Goal: Task Accomplishment & Management: Use online tool/utility

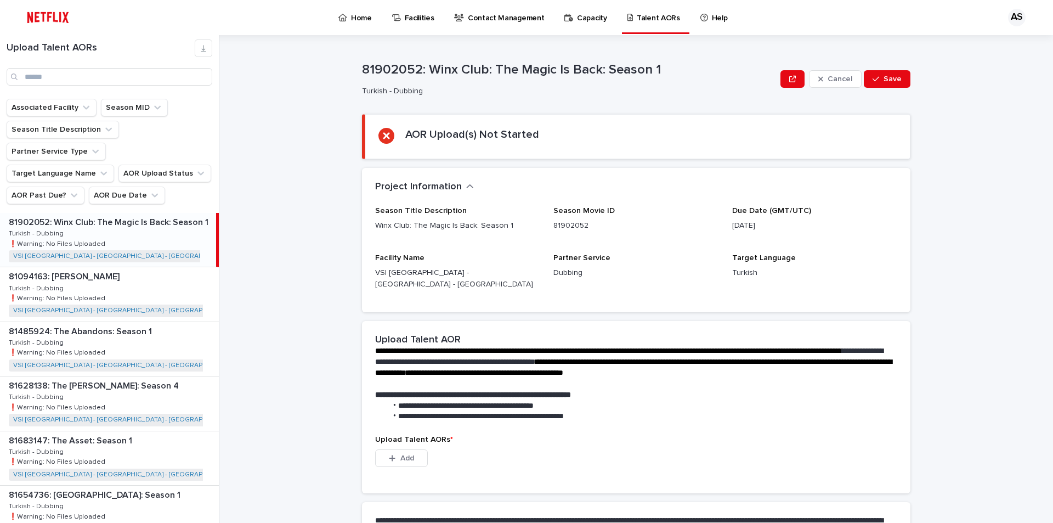
click at [135, 87] on div "Upload Talent AORs" at bounding box center [109, 67] width 219 height 64
click at [133, 71] on input "Search" at bounding box center [110, 77] width 206 height 18
click at [114, 72] on input "Search" at bounding box center [110, 77] width 206 height 18
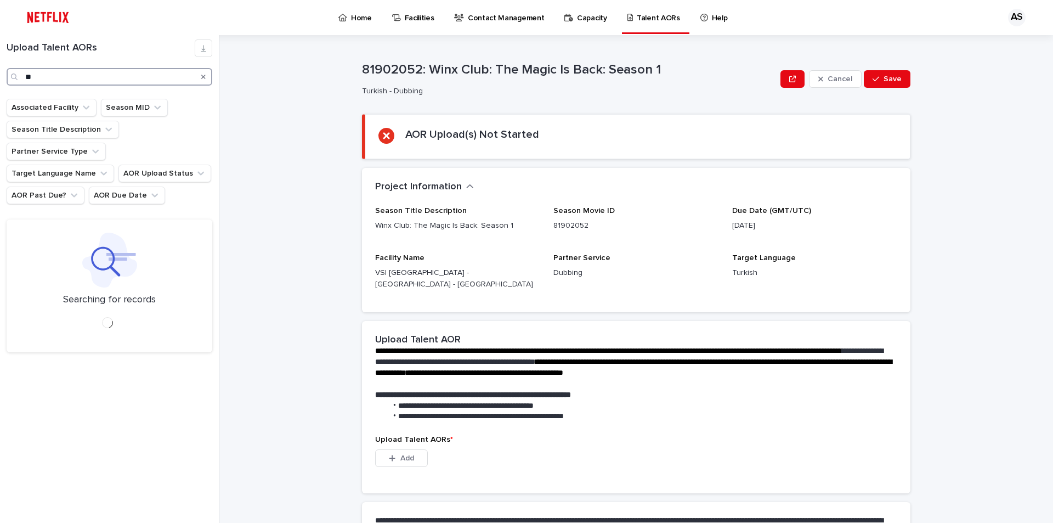
type input "*"
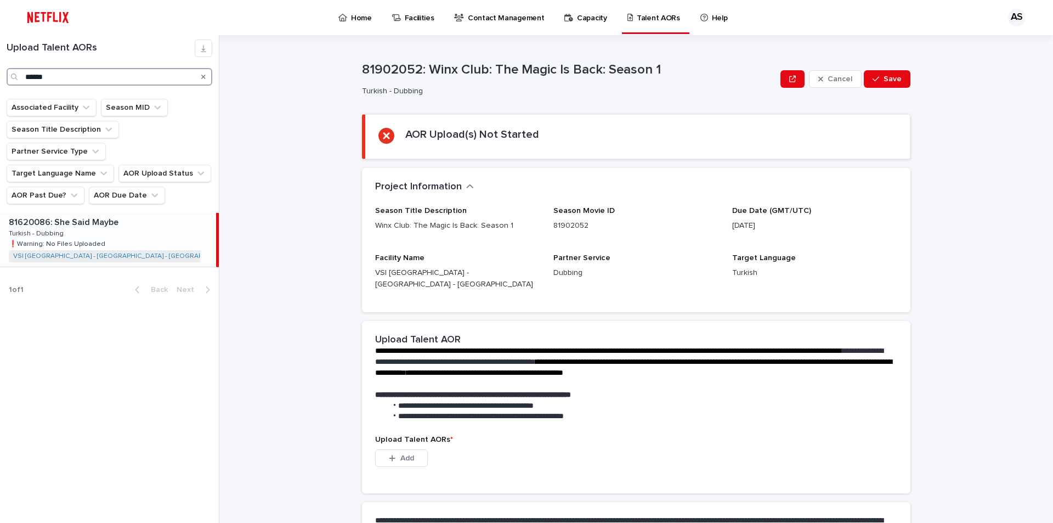
type input "******"
click at [139, 214] on div "81620086: She Said Maybe 81620086: She Said Maybe Turkish - Dubbing Turkish - D…" at bounding box center [108, 240] width 216 height 54
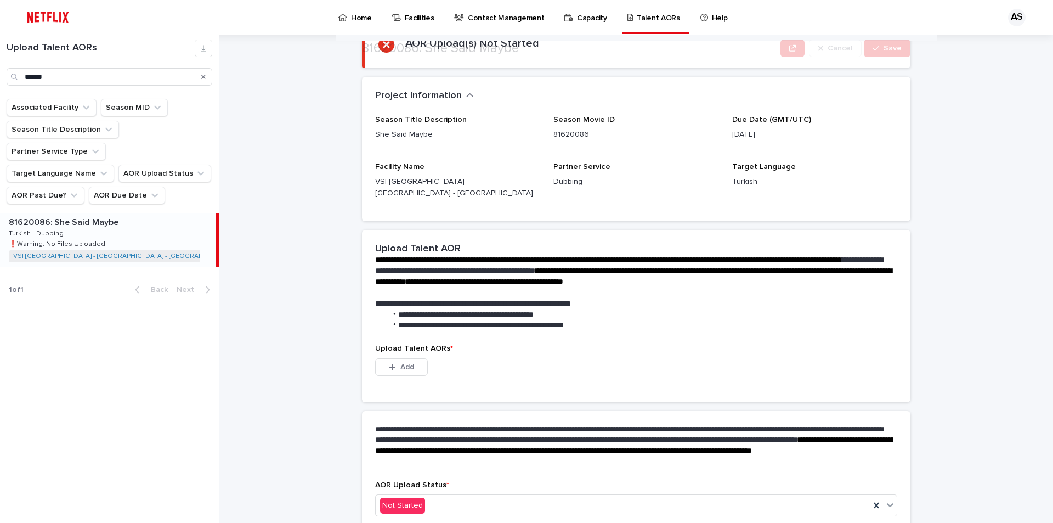
scroll to position [80, 0]
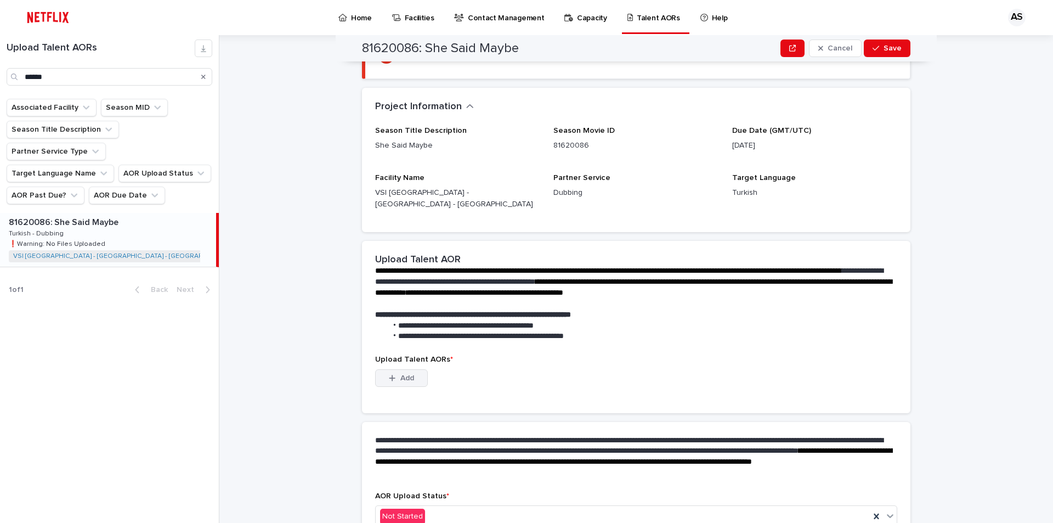
click at [403, 374] on span "Add" at bounding box center [407, 378] width 14 height 8
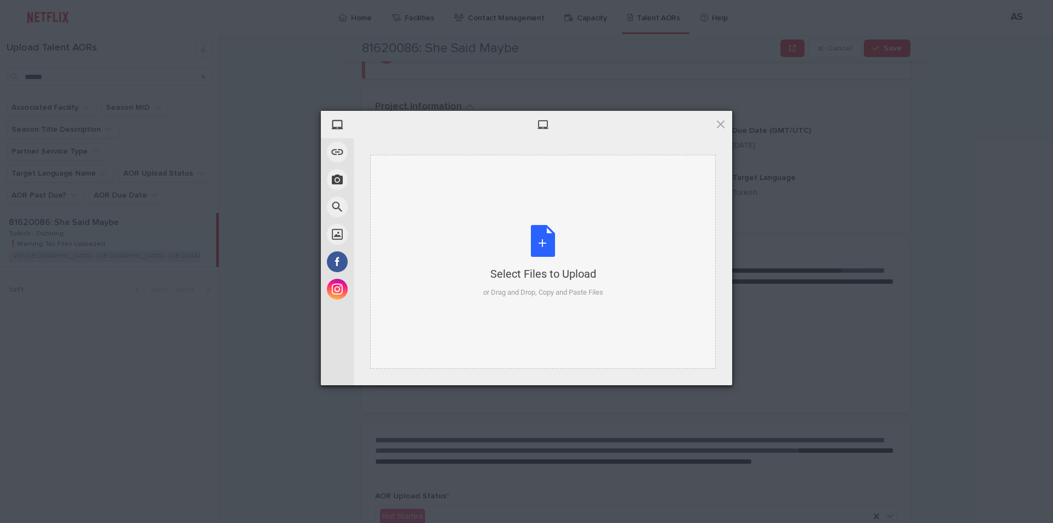
click at [555, 248] on div "Select Files to Upload or Drag and Drop, Copy and Paste Files" at bounding box center [543, 261] width 120 height 73
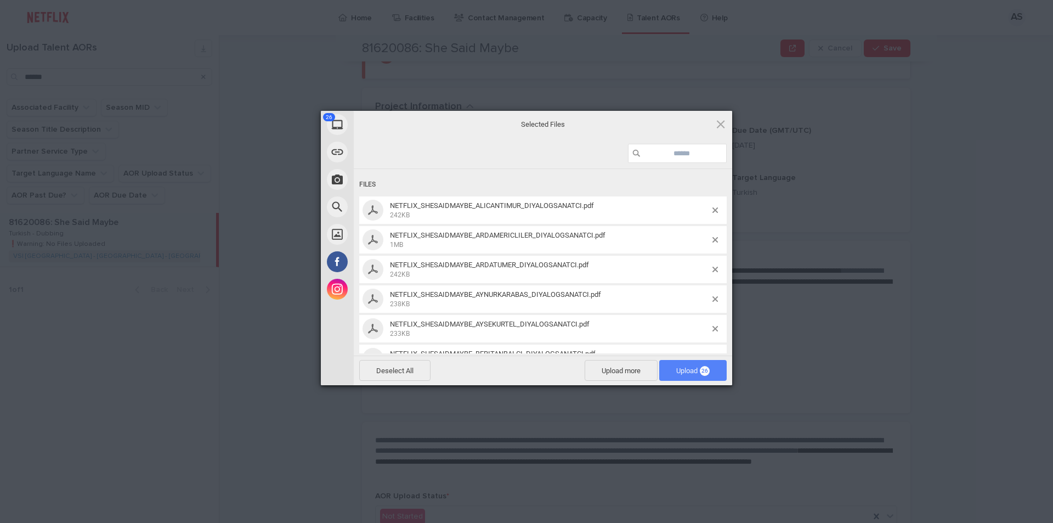
click at [721, 370] on span "Upload 26" at bounding box center [692, 370] width 67 height 21
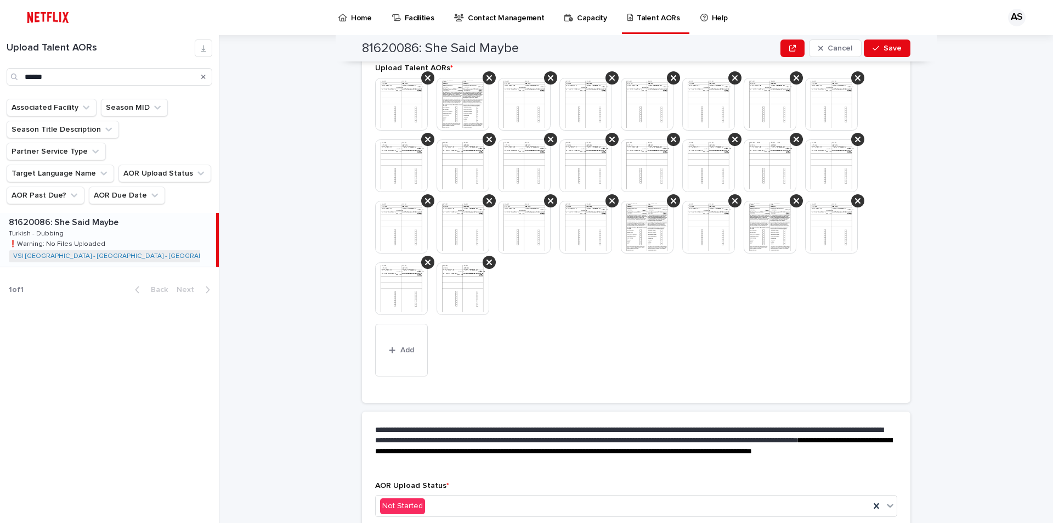
scroll to position [358, 0]
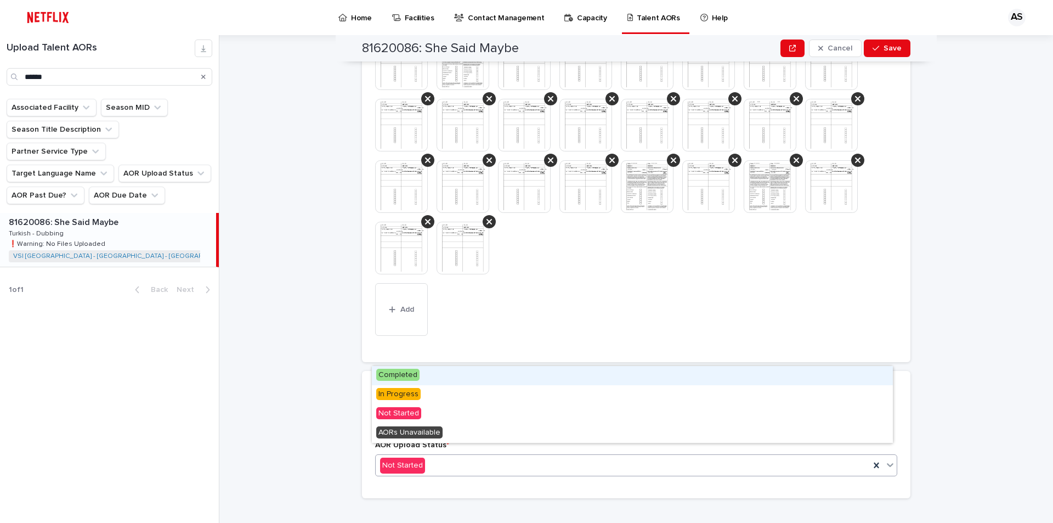
drag, startPoint x: 406, startPoint y: 373, endPoint x: 429, endPoint y: 371, distance: 23.1
click at [407, 373] on span "Completed" at bounding box center [397, 375] width 43 height 12
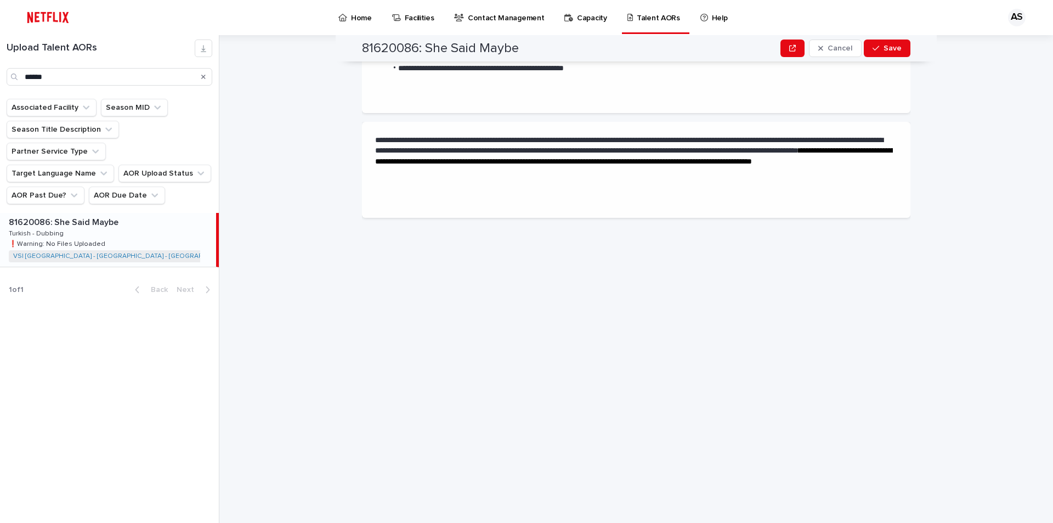
scroll to position [0, 0]
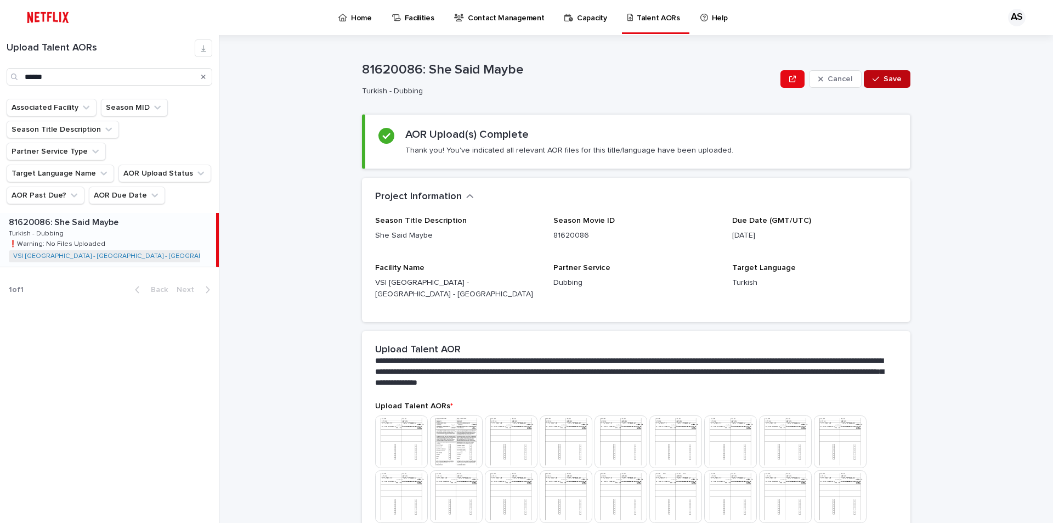
click at [890, 77] on span "Save" at bounding box center [893, 79] width 18 height 8
click at [205, 77] on icon "Search" at bounding box center [203, 76] width 4 height 7
